Goal: Task Accomplishment & Management: Manage account settings

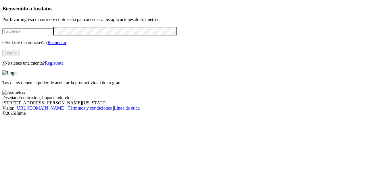
type input "[PERSON_NAME][EMAIL_ADDRESS][PERSON_NAME][DOMAIN_NAME]"
click at [20, 56] on button "Ingresa" at bounding box center [10, 53] width 17 height 6
